Goal: Transaction & Acquisition: Purchase product/service

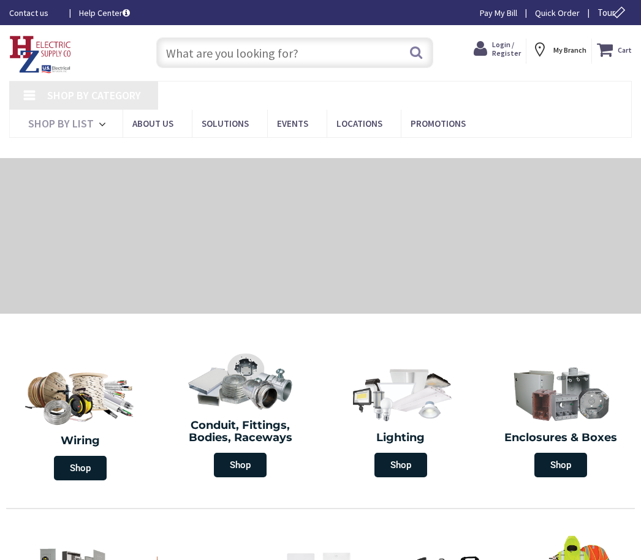
type input "[US_STATE][GEOGRAPHIC_DATA], [GEOGRAPHIC_DATA]"
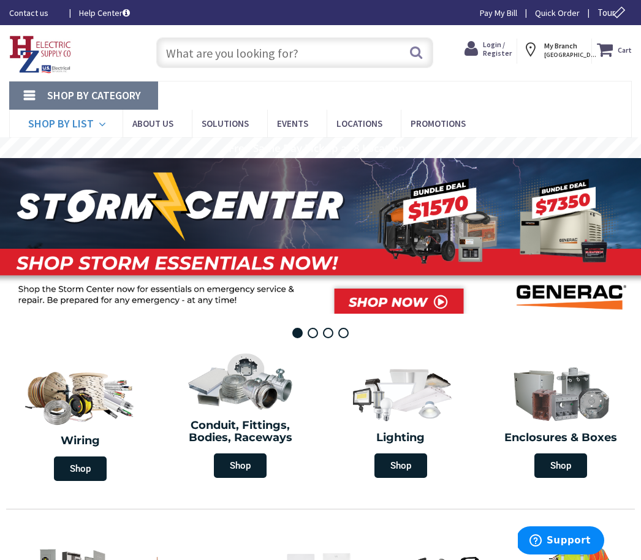
click at [110, 111] on icon at bounding box center [105, 124] width 12 height 27
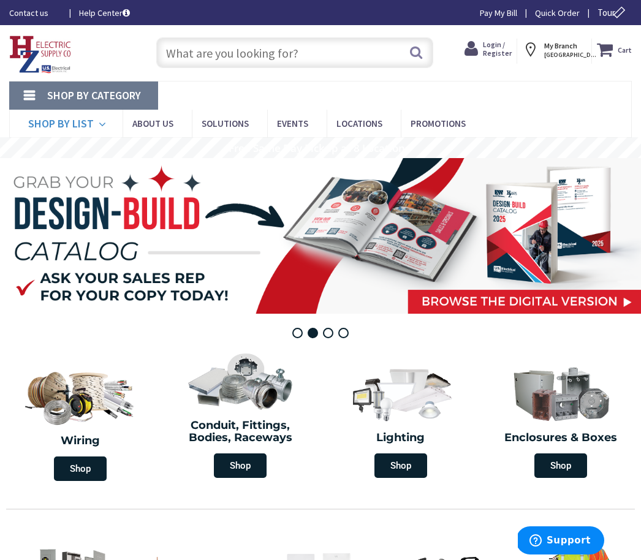
click at [94, 116] on span "Shop By List" at bounding box center [61, 123] width 66 height 14
click at [123, 110] on link "Shop By List" at bounding box center [65, 124] width 113 height 28
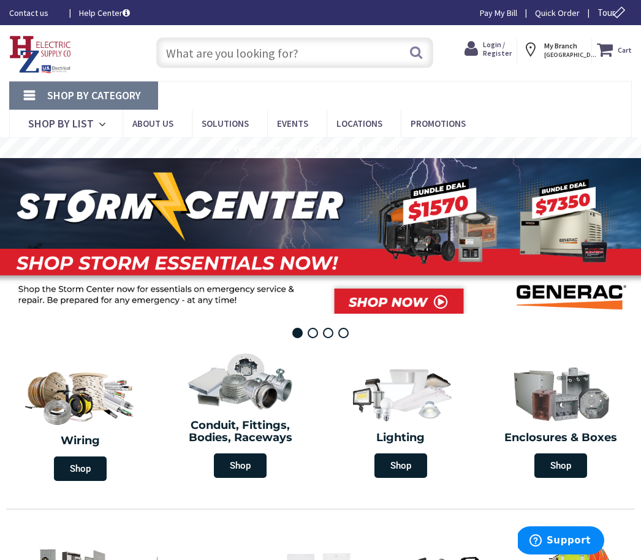
click at [537, 48] on icon at bounding box center [533, 50] width 22 height 22
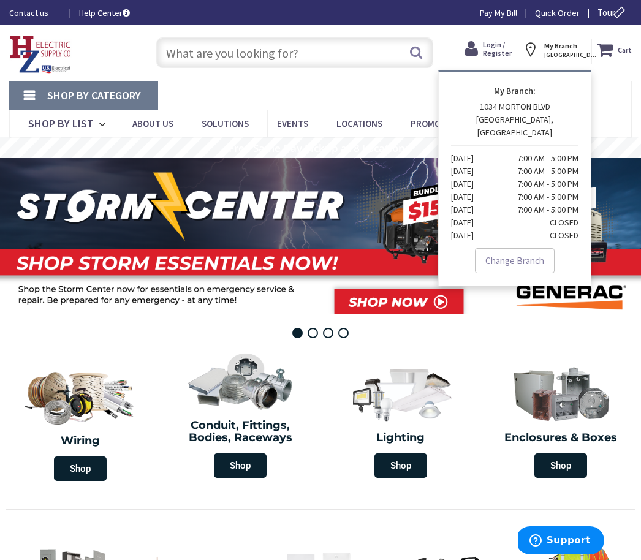
click at [537, 48] on icon at bounding box center [533, 50] width 22 height 22
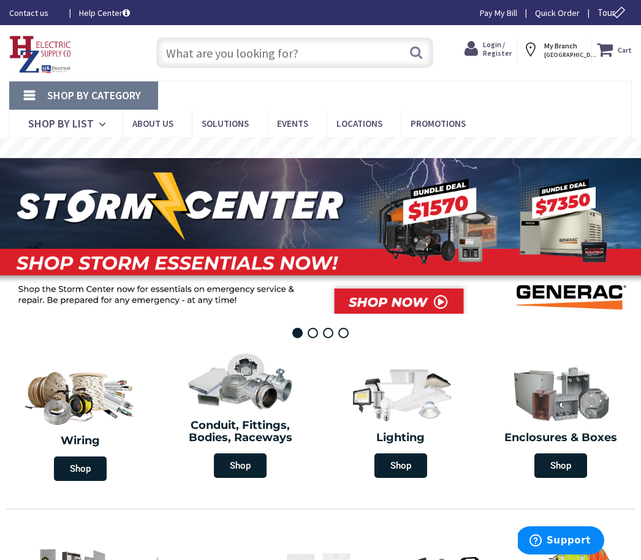
click at [552, 56] on span "KINGSTON, NY" at bounding box center [570, 55] width 52 height 8
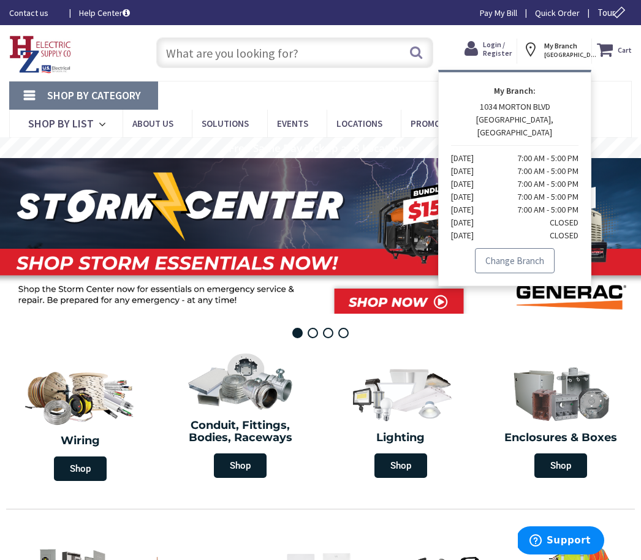
click at [524, 257] on link "Change Branch" at bounding box center [515, 261] width 80 height 26
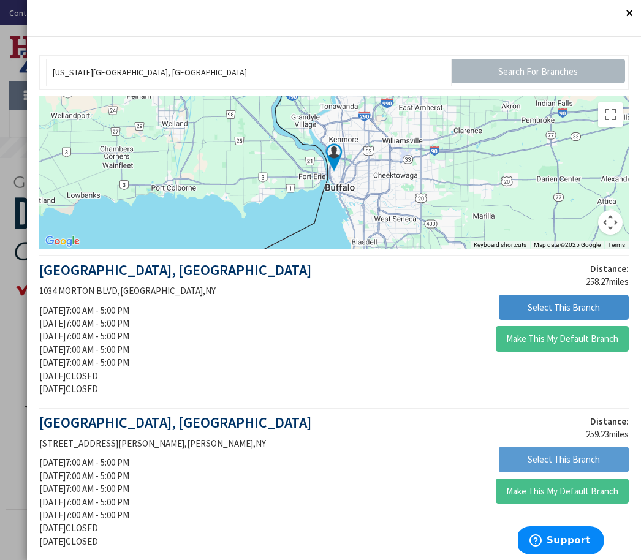
click at [523, 462] on button "Select This Branch" at bounding box center [564, 460] width 130 height 26
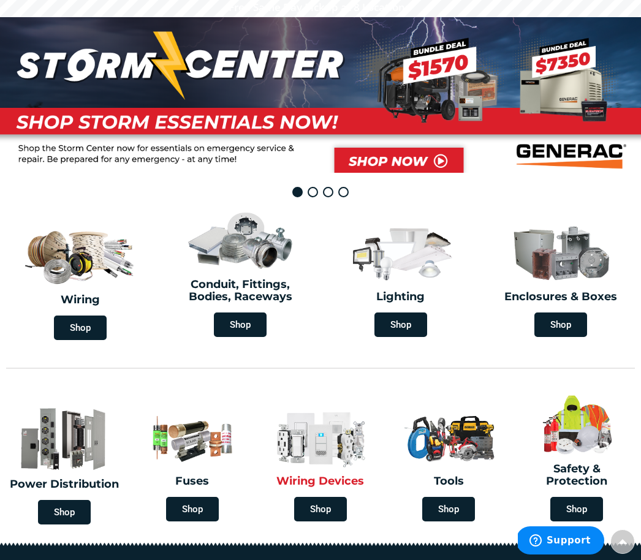
scroll to position [183, 0]
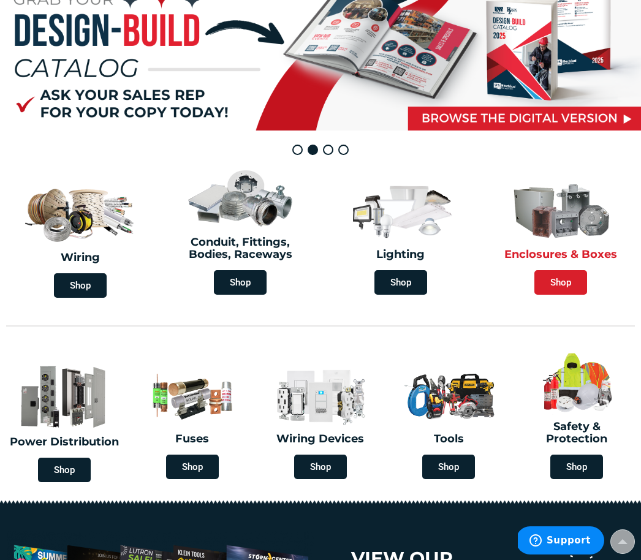
click at [574, 270] on span "Shop" at bounding box center [561, 282] width 53 height 25
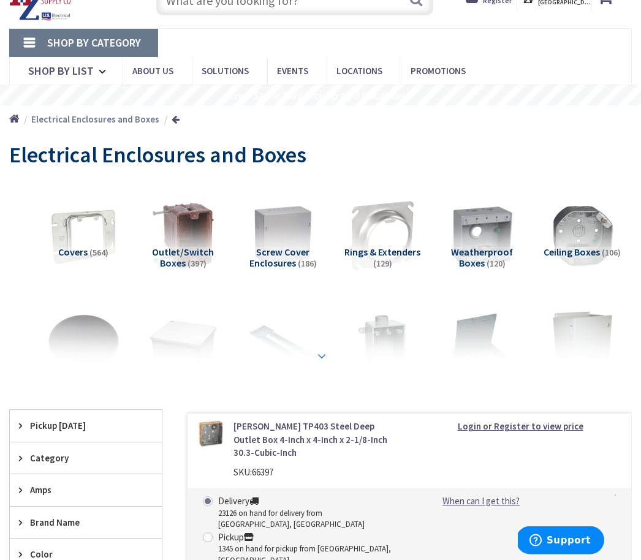
scroll to position [53, 0]
click at [318, 349] on strong at bounding box center [321, 355] width 15 height 13
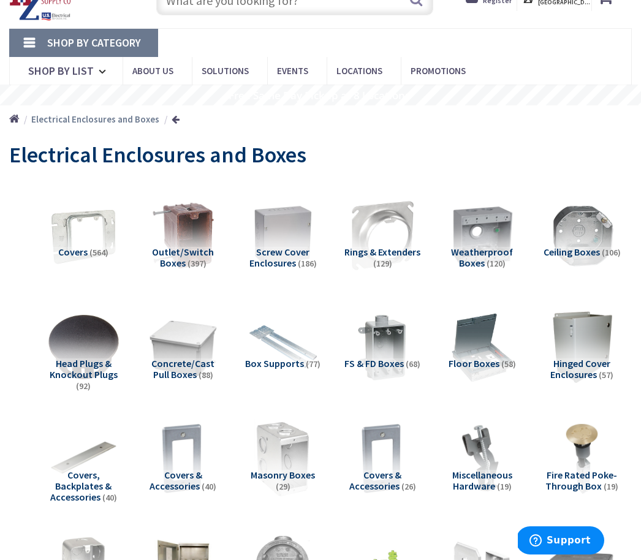
click at [279, 425] on img at bounding box center [282, 458] width 79 height 79
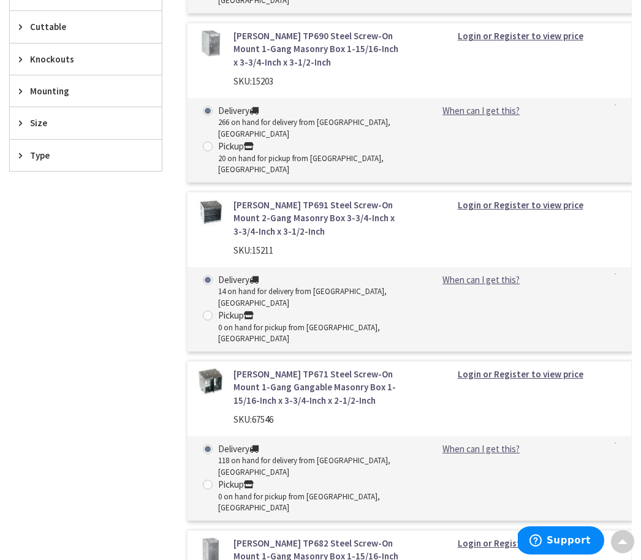
scroll to position [1116, 0]
click at [268, 536] on link "[PERSON_NAME] TP682 Steel Screw-On Mount 1-Gang Masonry Box 1-15/16-Inch x 3-3/…" at bounding box center [317, 555] width 167 height 39
